Goal: Task Accomplishment & Management: Manage account settings

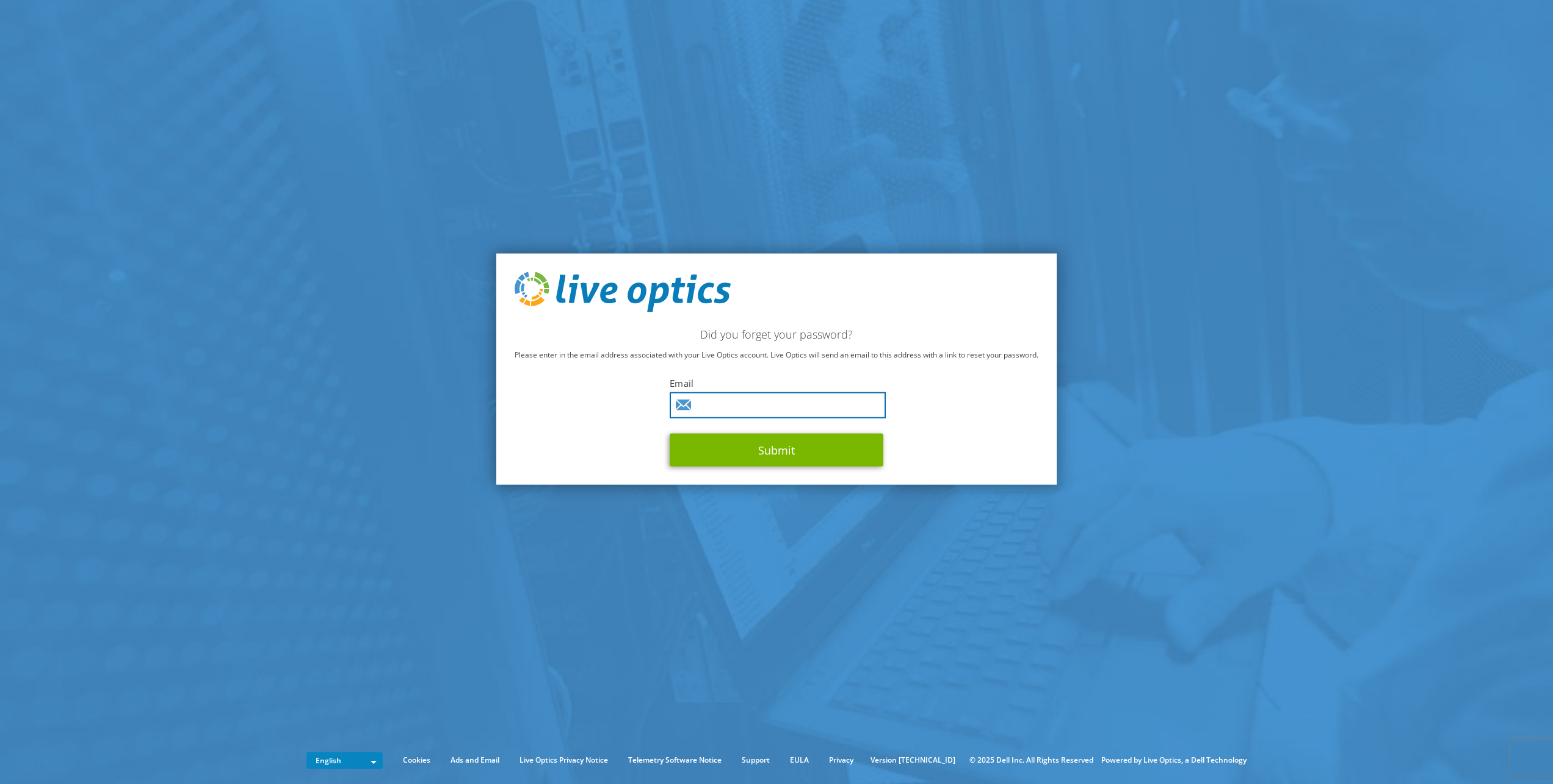
click at [707, 406] on input "text" at bounding box center [777, 405] width 216 height 26
type input "[EMAIL_ADDRESS][DOMAIN_NAME]"
drag, startPoint x: 810, startPoint y: 458, endPoint x: 797, endPoint y: 457, distance: 13.0
click at [810, 459] on button "Submit" at bounding box center [776, 450] width 214 height 33
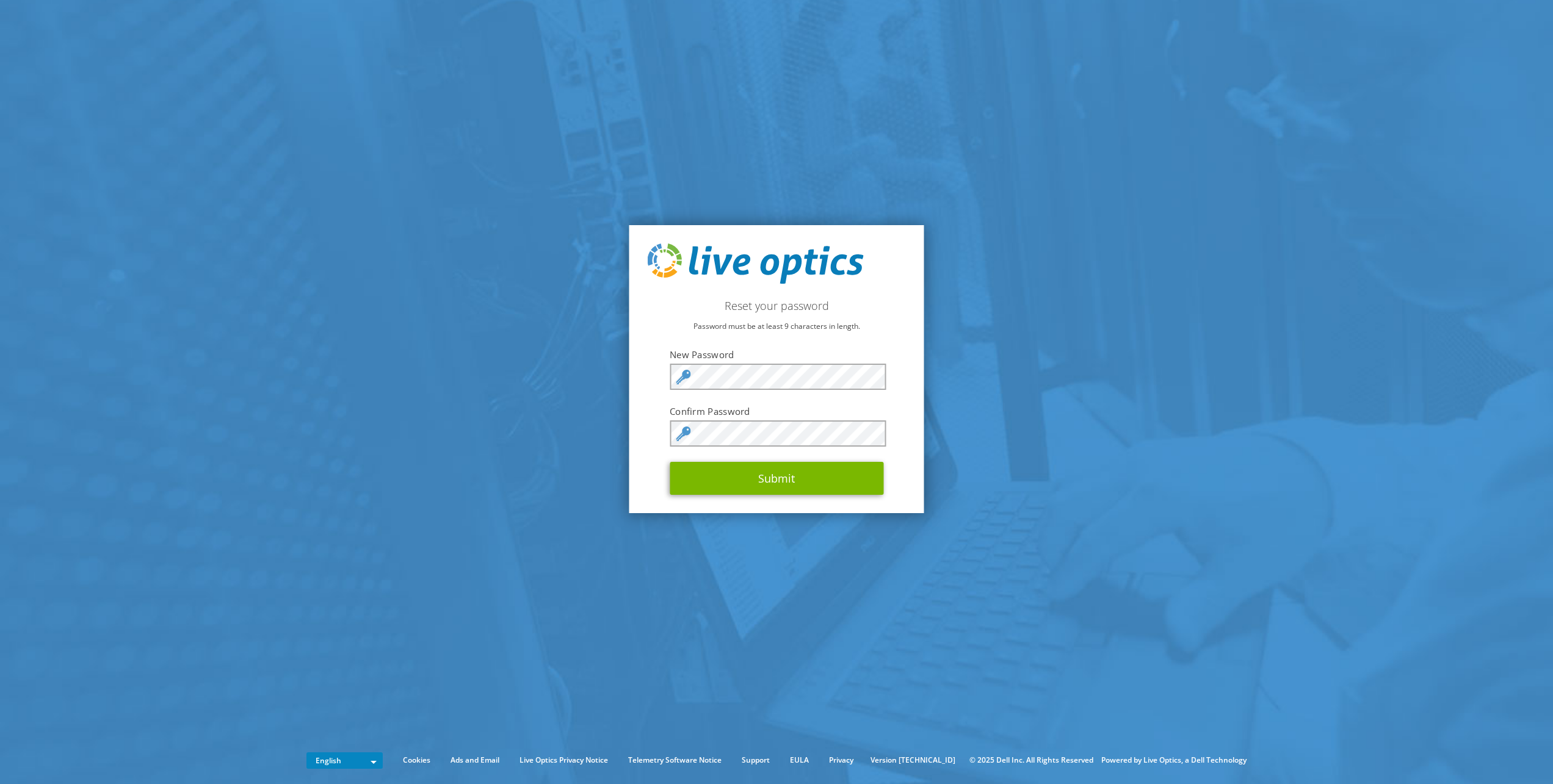
click at [1084, 358] on section "Reset your password Password must be at least 9 characters in length. New Passw…" at bounding box center [776, 369] width 1553 height 739
click at [743, 475] on button "Submit" at bounding box center [776, 478] width 214 height 33
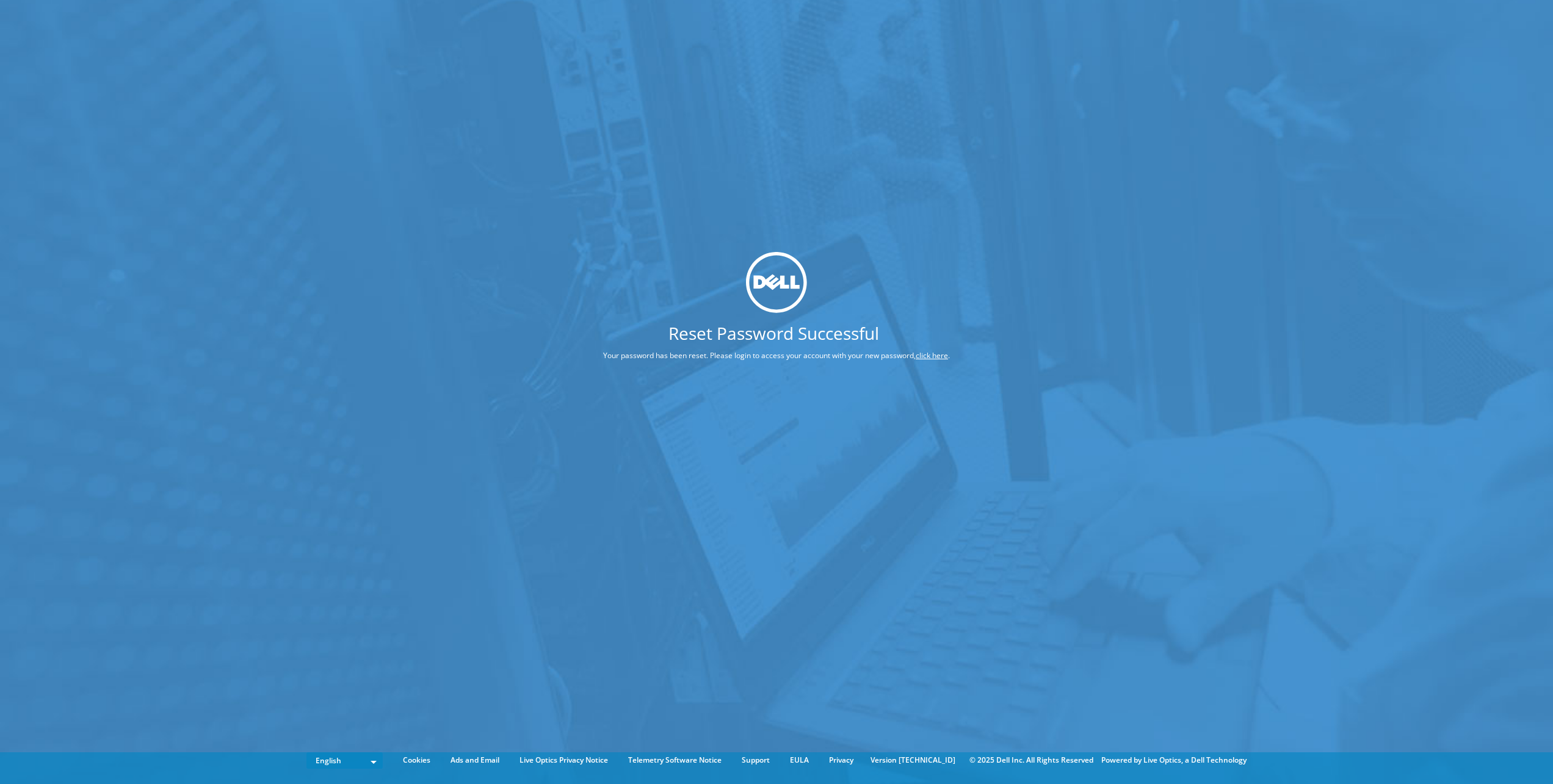
click at [507, 236] on div "Reset Password Successful Your password has been reset. Please login to access …" at bounding box center [776, 374] width 1553 height 747
